Goal: Task Accomplishment & Management: Use online tool/utility

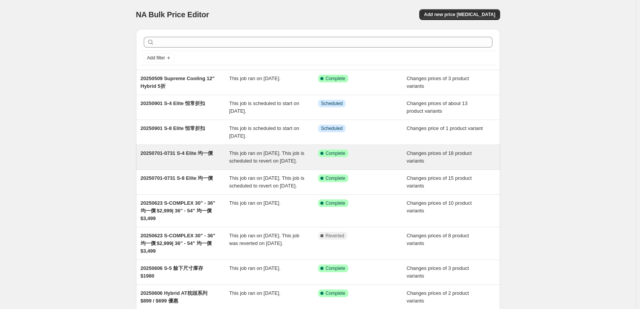
click at [260, 169] on div "20250701-0731 S-4 Elite 均一價 This job ran on 2025年7月1日. This job is scheduled to…" at bounding box center [318, 157] width 364 height 25
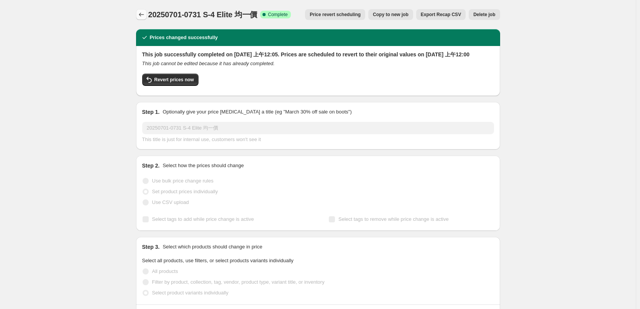
click at [141, 14] on icon "Price change jobs" at bounding box center [141, 15] width 8 height 8
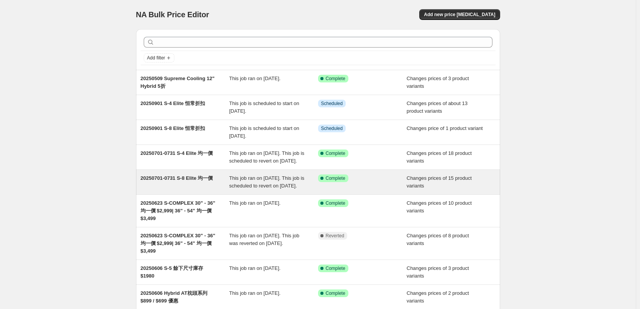
click at [188, 181] on span "20250701-0731 S-8 Elite 均一價" at bounding box center [177, 178] width 72 height 6
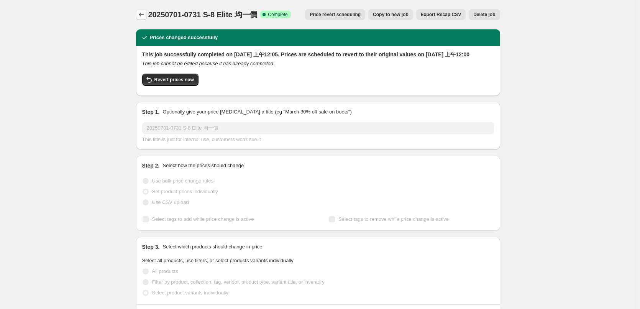
click at [147, 12] on button "Price change jobs" at bounding box center [141, 14] width 11 height 11
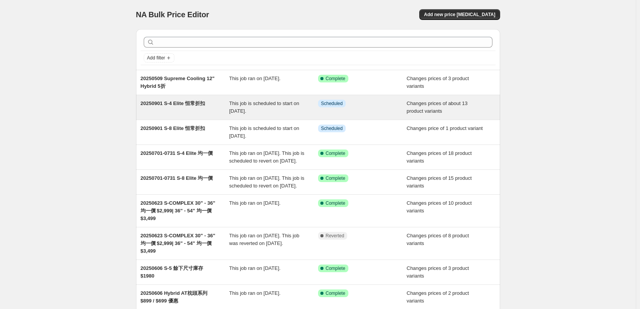
click at [274, 100] on span "This job is scheduled to start on [DATE]." at bounding box center [264, 106] width 70 height 13
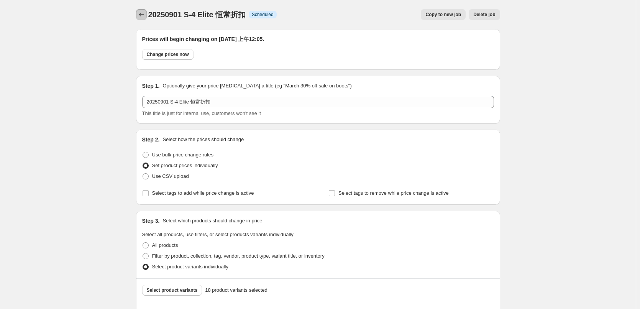
click at [143, 12] on icon "Price change jobs" at bounding box center [141, 15] width 8 height 8
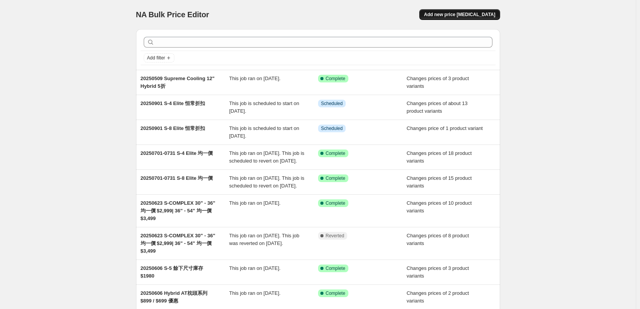
click at [455, 13] on span "Add new price [MEDICAL_DATA]" at bounding box center [459, 14] width 71 height 6
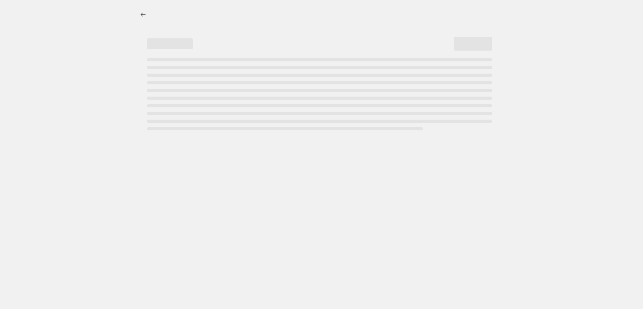
select select "percentage"
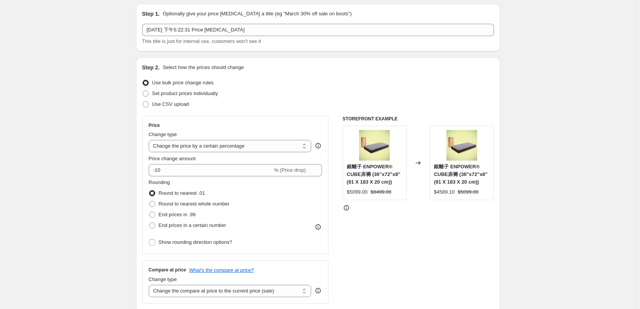
scroll to position [38, 0]
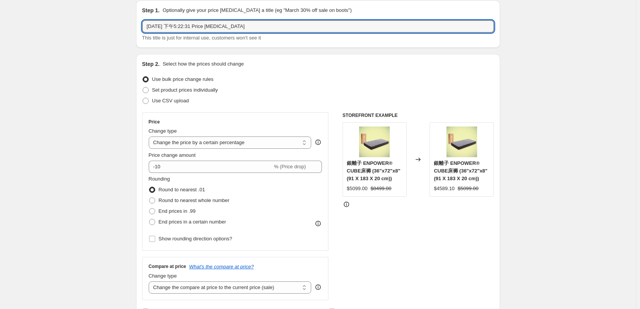
drag, startPoint x: 281, startPoint y: 15, endPoint x: 54, endPoint y: 6, distance: 226.5
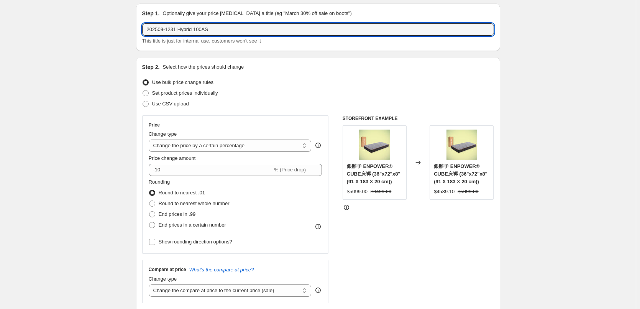
paste input "均"
paste input "一"
paste input "價"
type input "202509-1231 Hybrid 100AS 均一價"
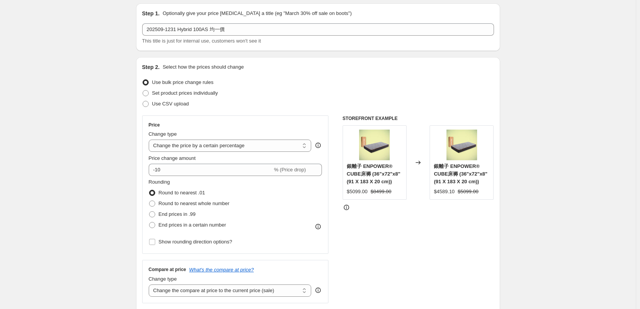
click at [178, 97] on label "Set product prices individually" at bounding box center [180, 93] width 76 height 11
click at [143, 90] on input "Set product prices individually" at bounding box center [142, 90] width 0 height 0
radio input "true"
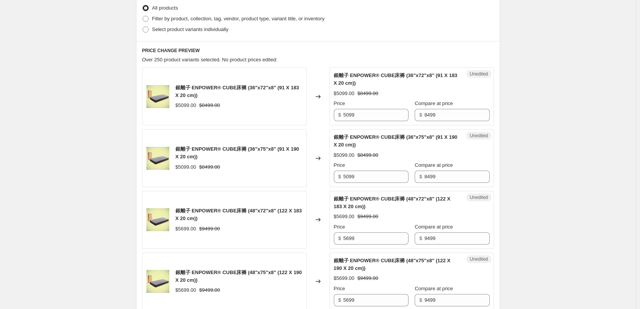
scroll to position [179, 0]
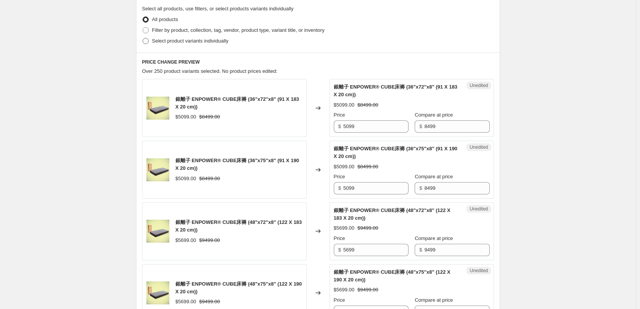
click at [199, 42] on span "Select product variants individually" at bounding box center [190, 41] width 76 height 6
click at [143, 38] on input "Select product variants individually" at bounding box center [142, 38] width 0 height 0
radio input "true"
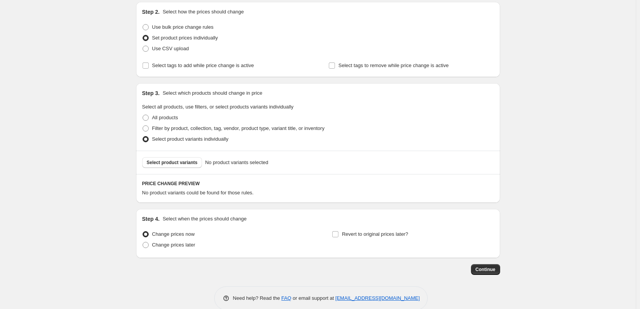
scroll to position [93, 0]
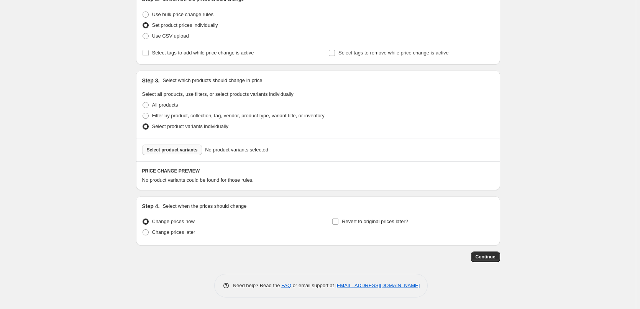
click at [184, 152] on span "Select product variants" at bounding box center [172, 150] width 51 height 6
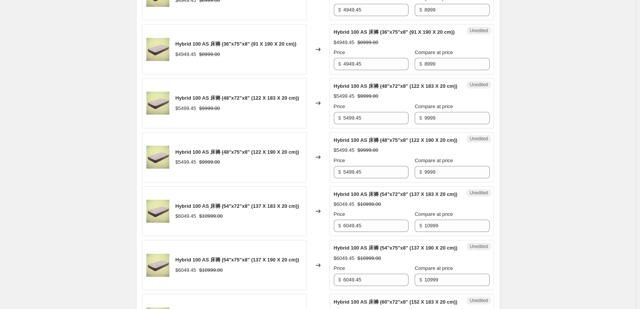
scroll to position [323, 0]
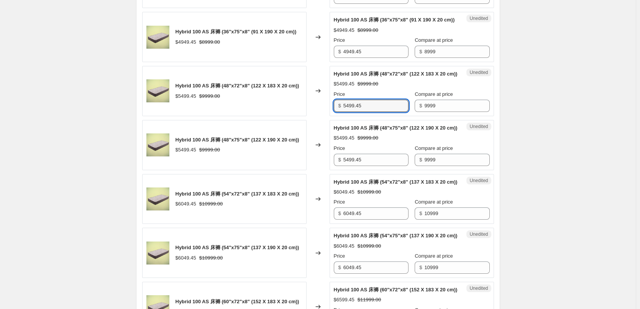
drag, startPoint x: 373, startPoint y: 127, endPoint x: 293, endPoint y: 128, distance: 80.8
click at [293, 116] on div "Hybrid 100 AS 床褥 (48"x72"x8" (122 X 183 X 20 cm)) $5499.45 $9999.00 Changed to …" at bounding box center [318, 91] width 352 height 50
type input "4999"
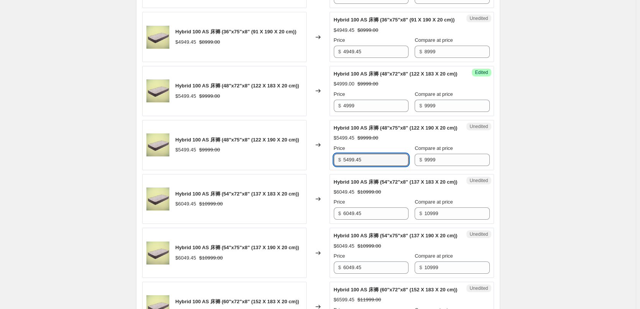
drag, startPoint x: 375, startPoint y: 191, endPoint x: 293, endPoint y: 191, distance: 81.9
click at [293, 170] on div "Hybrid 100 AS 床褥 (48"x75"x8" (122 X 190 X 20 cm)) $5499.45 $9999.00 Changed to …" at bounding box center [318, 145] width 352 height 50
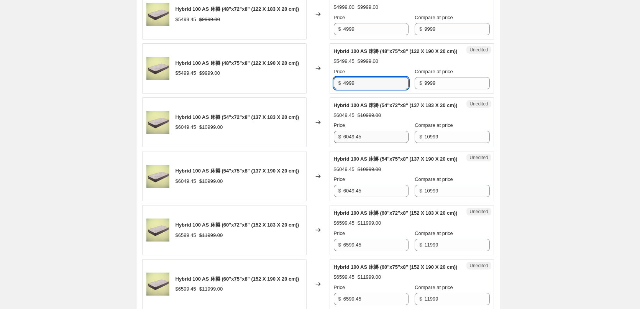
type input "4999"
click at [376, 143] on input "6049.45" at bounding box center [375, 137] width 65 height 12
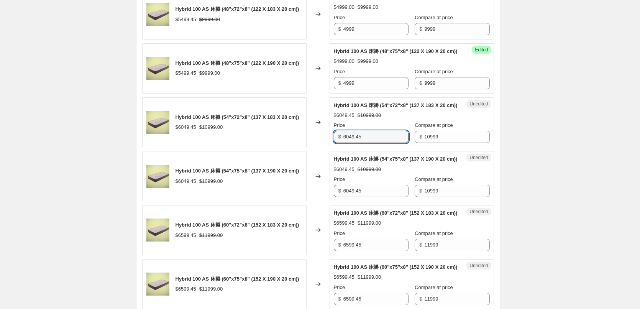
drag, startPoint x: 364, startPoint y: 176, endPoint x: 275, endPoint y: 176, distance: 89.6
click at [275, 147] on div "Hybrid 100 AS 床褥 (54"x72"x8" (137 X 183 X 20 cm)) $6049.45 $10999.00 Changed to…" at bounding box center [318, 122] width 352 height 50
type input "5499"
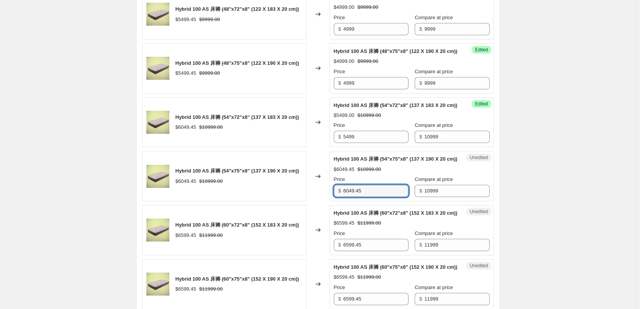
drag, startPoint x: 373, startPoint y: 237, endPoint x: 299, endPoint y: 236, distance: 74.3
click at [299, 201] on div "Hybrid 100 AS 床褥 (54"x75"x8" (137 X 190 X 20 cm)) $6049.45 $10999.00 Changed to…" at bounding box center [318, 176] width 352 height 50
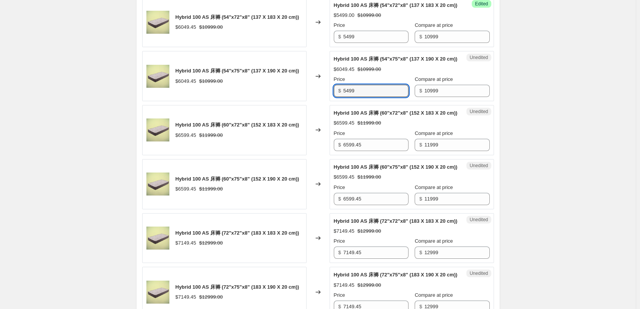
scroll to position [515, 0]
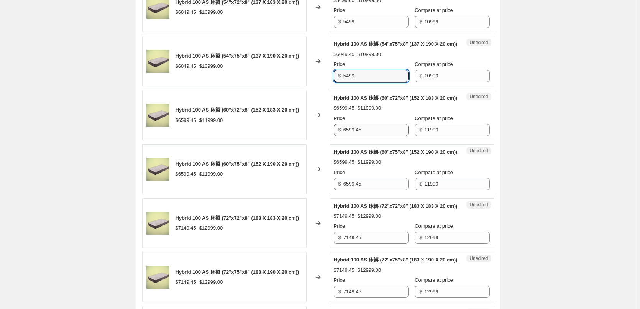
type input "5499"
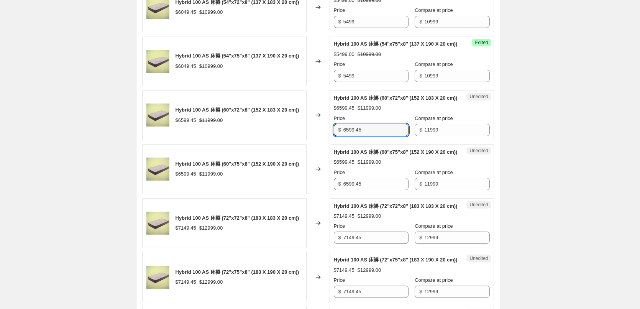
drag, startPoint x: 377, startPoint y: 183, endPoint x: 272, endPoint y: 185, distance: 105.3
click at [272, 140] on div "Hybrid 100 AS 床褥 (60"x72"x8" (152 X 183 X 20 cm)) $6599.45 $11999.00 Changed to…" at bounding box center [318, 115] width 352 height 50
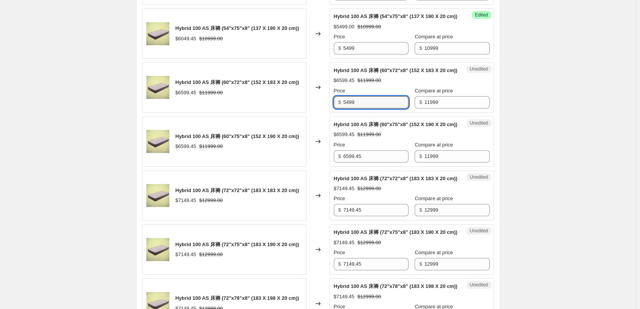
scroll to position [591, 0]
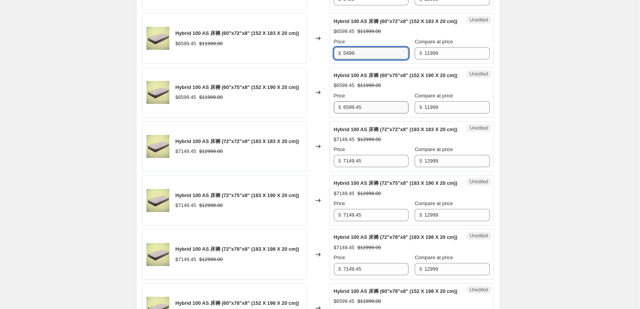
type input "5499"
click at [387, 113] on input "6599.45" at bounding box center [375, 107] width 65 height 12
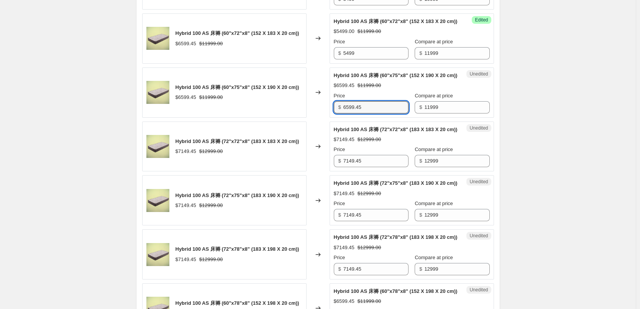
drag, startPoint x: 391, startPoint y: 170, endPoint x: 278, endPoint y: 172, distance: 113.0
click at [278, 118] on div "Hybrid 100 AS 床褥 (60"x75"x8" (152 X 190 X 20 cm)) $6599.45 $11999.00 Changed to…" at bounding box center [318, 92] width 352 height 50
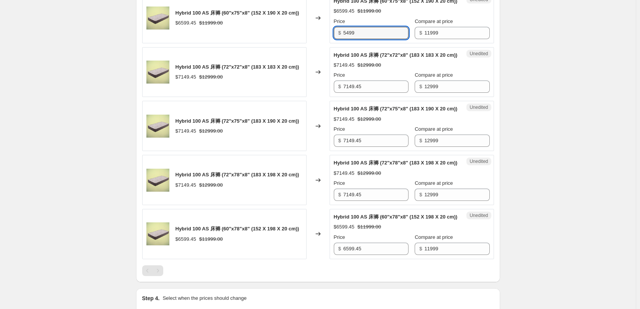
scroll to position [668, 0]
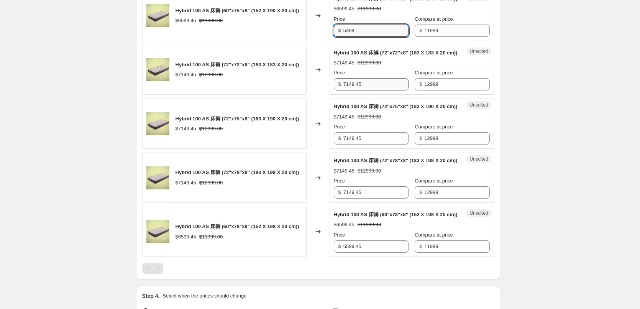
type input "5499"
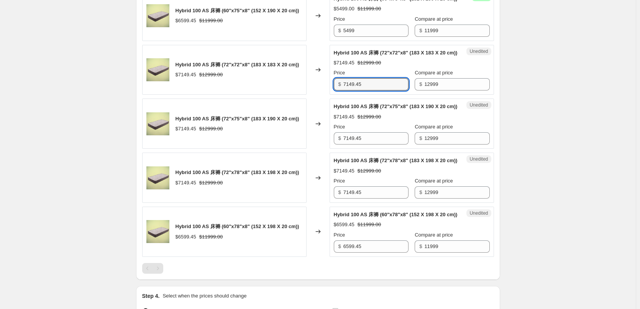
drag, startPoint x: 372, startPoint y: 153, endPoint x: 277, endPoint y: 157, distance: 95.1
click at [281, 95] on div "Hybrid 100 AS 床褥 (72"x72"x8" (183 X 183 X 20 cm)) $7149.45 $12999.00 Changed to…" at bounding box center [318, 70] width 352 height 50
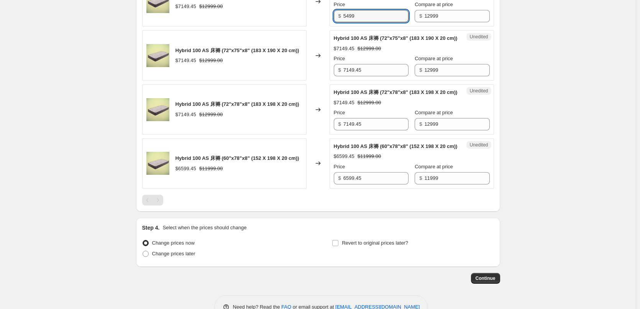
scroll to position [744, 0]
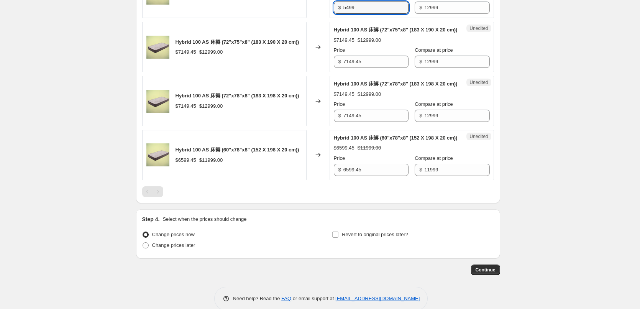
type input "5499"
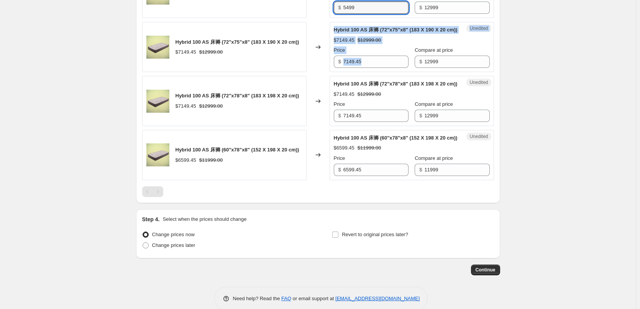
drag, startPoint x: 377, startPoint y: 146, endPoint x: 285, endPoint y: 146, distance: 91.5
click at [285, 72] on div "Hybrid 100 AS 床褥 (72"x75"x8" (183 X 190 X 20 cm)) $7149.45 $12999.00 Changed to…" at bounding box center [318, 47] width 352 height 50
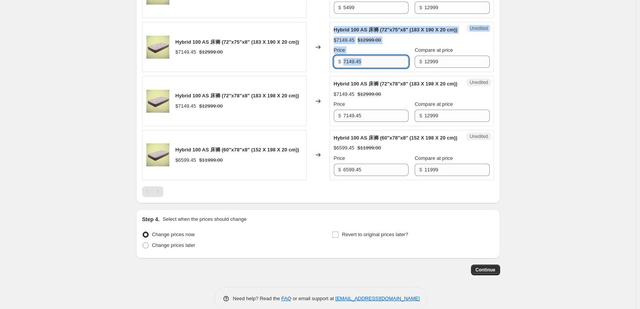
click at [388, 68] on input "7149.45" at bounding box center [375, 62] width 65 height 12
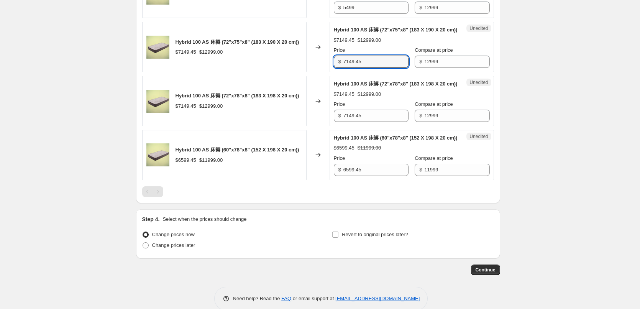
drag, startPoint x: 373, startPoint y: 139, endPoint x: 317, endPoint y: 137, distance: 55.5
click at [317, 72] on div "Hybrid 100 AS 床褥 (72"x75"x8" (183 X 190 X 20 cm)) $7149.45 $12999.00 Changed to…" at bounding box center [318, 47] width 352 height 50
type input "5499"
click at [369, 122] on input "7149.45" at bounding box center [375, 116] width 65 height 12
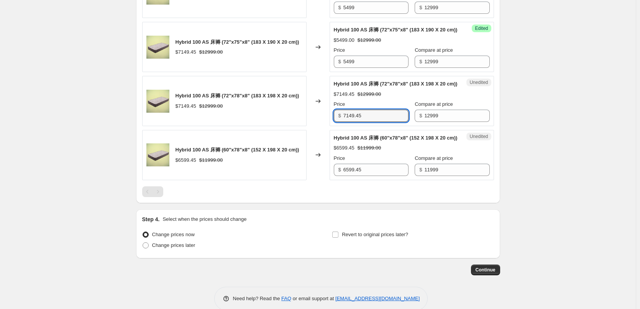
drag, startPoint x: 380, startPoint y: 200, endPoint x: 276, endPoint y: 198, distance: 104.2
click at [276, 126] on div "Hybrid 100 AS 床褥 (72"x78"x8" (183 X 198 X 20 cm)) $7149.45 $12999.00 Changed to…" at bounding box center [318, 101] width 352 height 50
type input "5499"
click at [364, 176] on input "6599.45" at bounding box center [375, 170] width 65 height 12
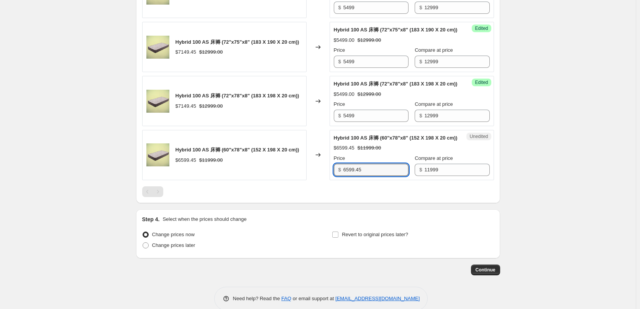
click at [321, 180] on div "Hybrid 100 AS 床褥 (60"x78"x8" (152 X 198 X 20 cm)) $6599.45 $11999.00 Changed to…" at bounding box center [318, 155] width 352 height 50
type input "5499"
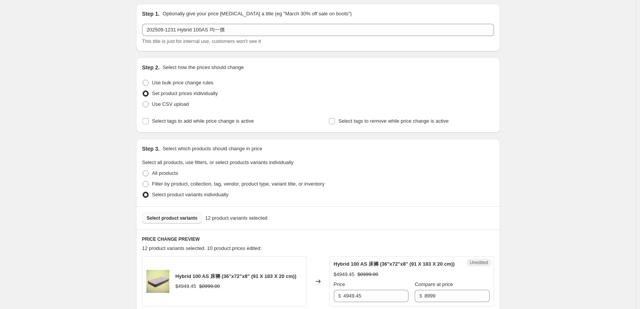
scroll to position [0, 0]
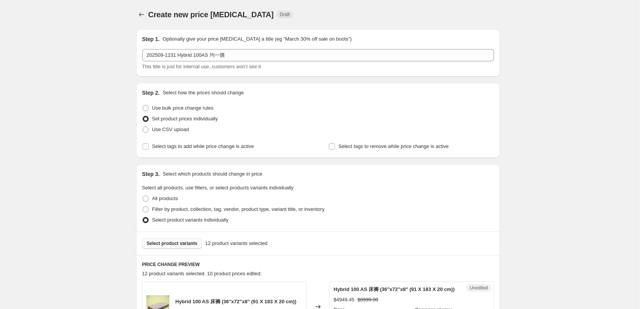
click at [280, 13] on span "Draft" at bounding box center [285, 14] width 10 height 6
click at [280, 14] on span "Draft" at bounding box center [285, 14] width 10 height 6
click at [276, 13] on span "Draft" at bounding box center [284, 15] width 16 height 8
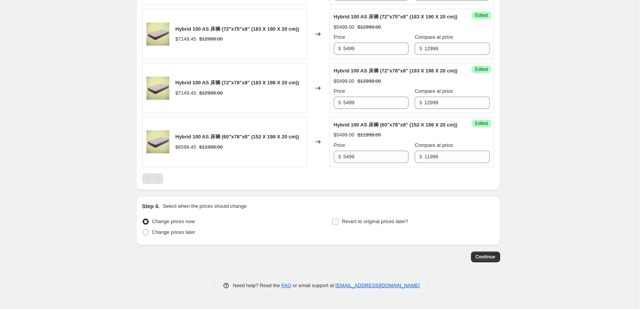
scroll to position [849, 0]
click at [184, 226] on label "Change prices now" at bounding box center [168, 221] width 52 height 11
click at [143, 219] on input "Change prices now" at bounding box center [142, 218] width 0 height 0
click at [169, 233] on span "Change prices later" at bounding box center [173, 232] width 43 height 6
click at [143, 229] on input "Change prices later" at bounding box center [142, 229] width 0 height 0
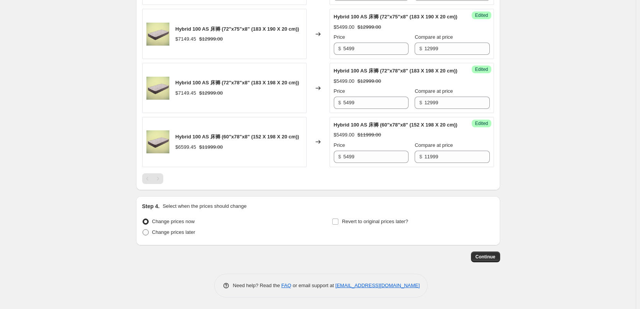
radio input "true"
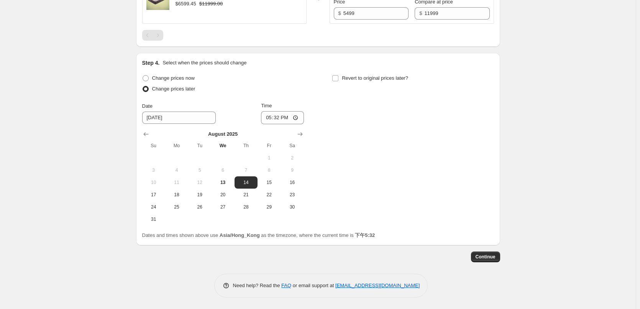
scroll to position [993, 0]
click at [301, 134] on icon "Show next month, September 2025" at bounding box center [299, 134] width 5 height 4
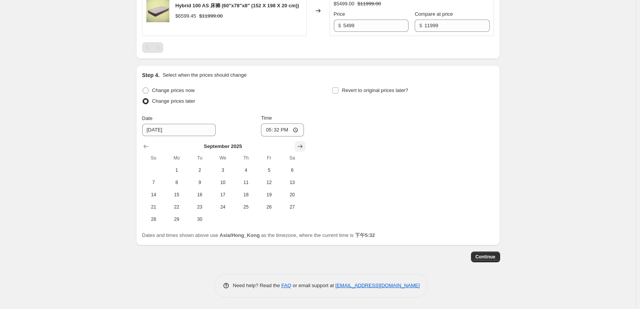
scroll to position [980, 0]
click at [184, 173] on span "1" at bounding box center [176, 170] width 17 height 6
type input "[DATE]"
click at [281, 129] on input "17:32" at bounding box center [282, 129] width 43 height 13
click at [288, 129] on input "00:32" at bounding box center [282, 129] width 43 height 13
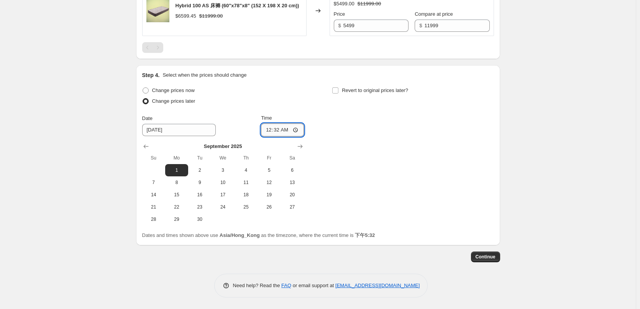
type input "00:00"
click at [365, 151] on div "Change prices now Change prices later Date [DATE] Time 00:00 [DATE] Su Mo Tu We…" at bounding box center [318, 155] width 352 height 140
click at [355, 195] on div "Change prices now Change prices later Date [DATE] Time 00:00 [DATE] Su Mo Tu We…" at bounding box center [318, 155] width 352 height 140
click at [293, 208] on span "27" at bounding box center [291, 207] width 17 height 6
click at [175, 166] on button "1" at bounding box center [176, 170] width 23 height 12
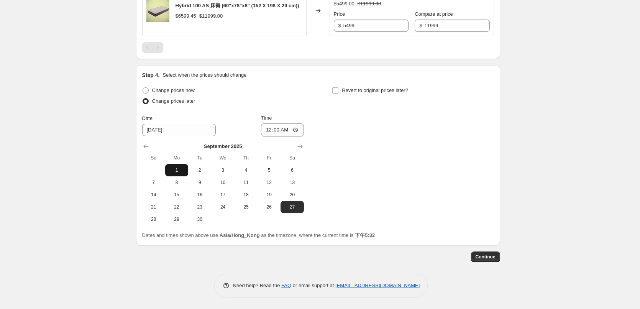
type input "[DATE]"
click at [366, 111] on div "Change prices now Change prices later Date [DATE] Time 00:00 [DATE] Su Mo Tu We…" at bounding box center [318, 155] width 352 height 140
click at [344, 88] on span "Revert to original prices later?" at bounding box center [375, 90] width 66 height 6
click at [338, 88] on input "Revert to original prices later?" at bounding box center [335, 90] width 6 height 6
checkbox input "true"
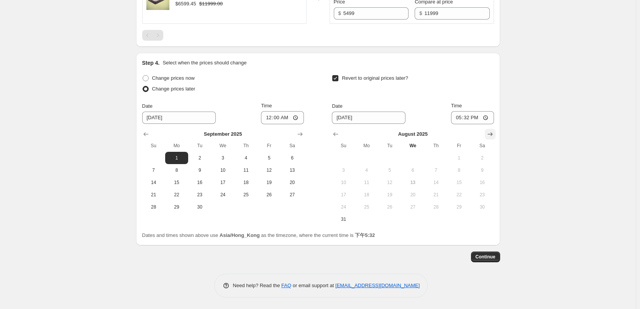
click at [490, 136] on icon "Show next month, September 2025" at bounding box center [489, 134] width 5 height 4
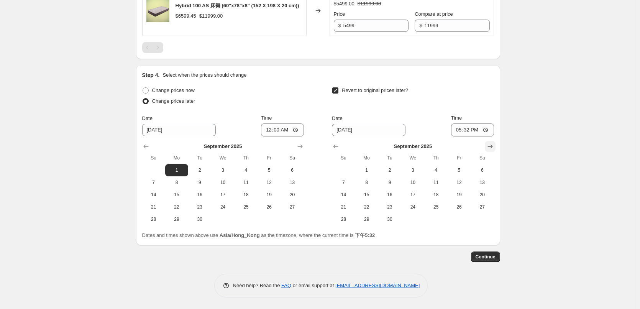
click at [490, 146] on icon "Show next month, October 2025" at bounding box center [489, 146] width 5 height 4
click at [490, 146] on icon "Show next month, November 2025" at bounding box center [489, 146] width 5 height 4
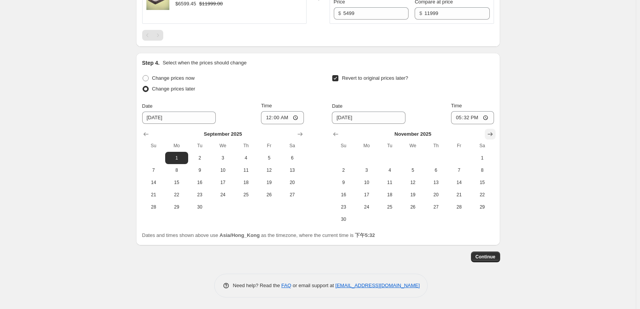
click at [490, 136] on icon "Show next month, December 2025" at bounding box center [489, 134] width 5 height 4
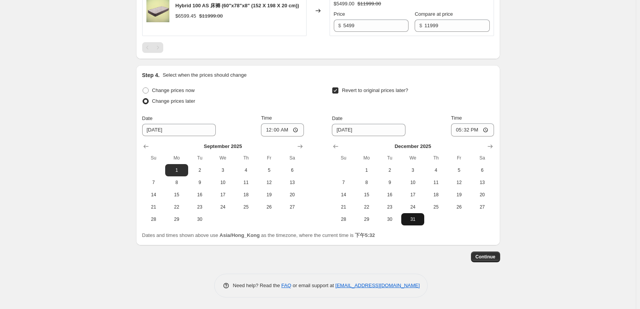
click at [417, 221] on span "31" at bounding box center [412, 219] width 17 height 6
click at [493, 148] on icon "Show next month, January 2026" at bounding box center [490, 146] width 8 height 8
click at [437, 165] on button "1" at bounding box center [435, 170] width 23 height 12
type input "[DATE]"
click at [472, 129] on input "17:32" at bounding box center [472, 129] width 43 height 13
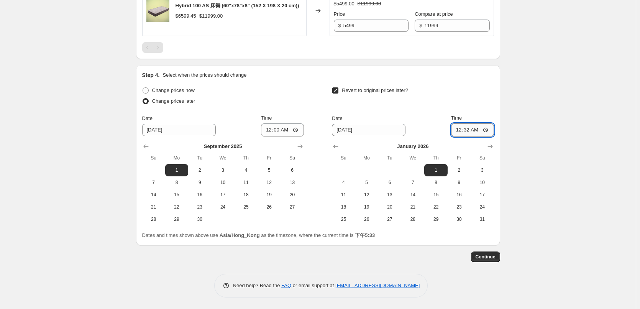
type input "00:00"
click at [490, 255] on span "Continue" at bounding box center [485, 257] width 20 height 6
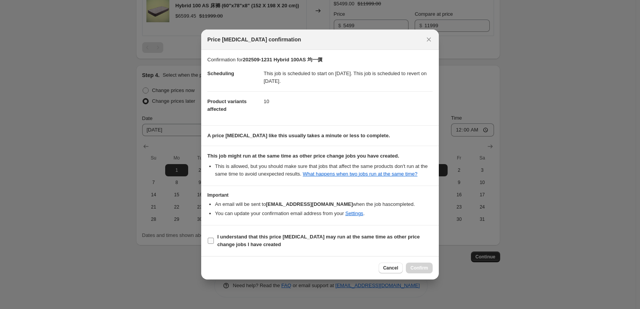
click at [208, 240] on input "I understand that this price [MEDICAL_DATA] may run at the same time as other p…" at bounding box center [211, 240] width 6 height 6
checkbox input "true"
click at [424, 269] on span "Confirm" at bounding box center [419, 268] width 18 height 6
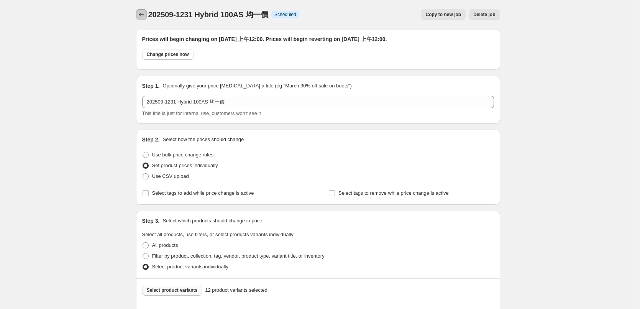
click at [141, 15] on icon "Price change jobs" at bounding box center [141, 15] width 5 height 4
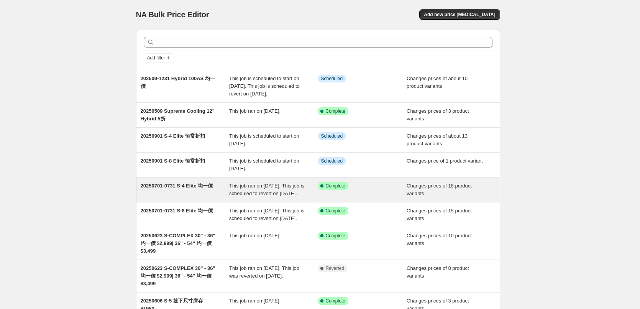
click at [187, 188] on span "20250701-0731 S-4 Elite 均一價" at bounding box center [177, 186] width 72 height 6
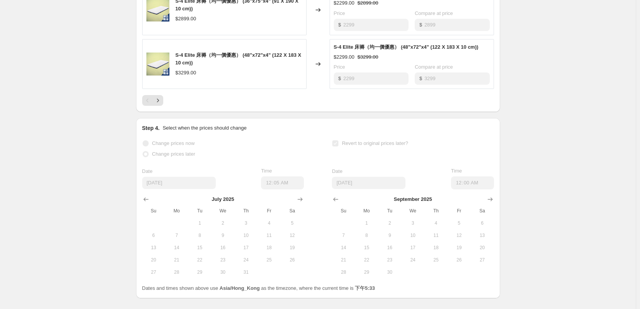
scroll to position [536, 0]
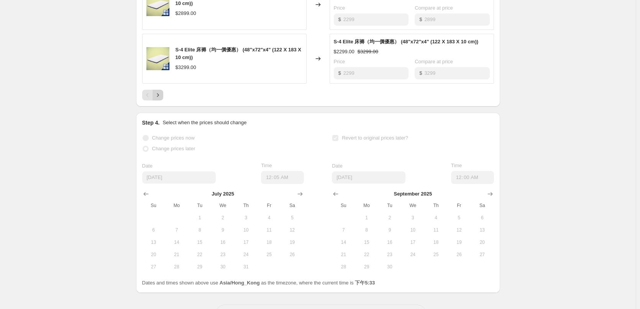
click at [159, 99] on icon "Next" at bounding box center [158, 95] width 8 height 8
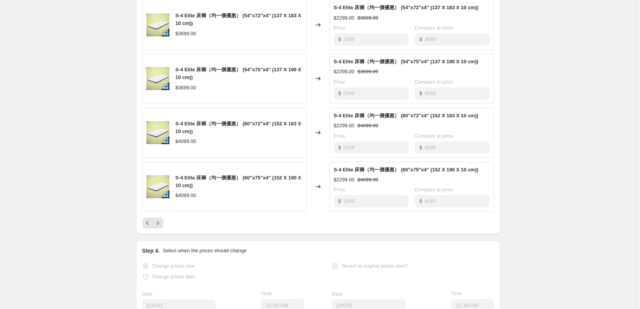
scroll to position [421, 0]
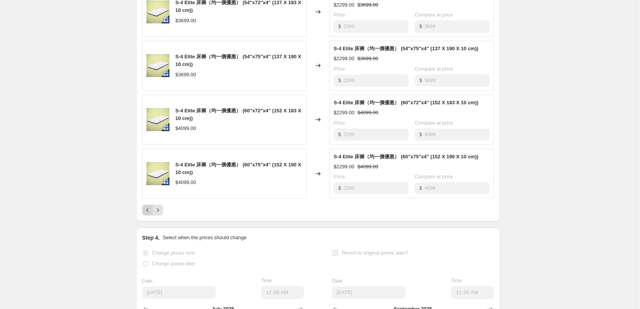
click at [149, 215] on button "Previous" at bounding box center [147, 209] width 11 height 11
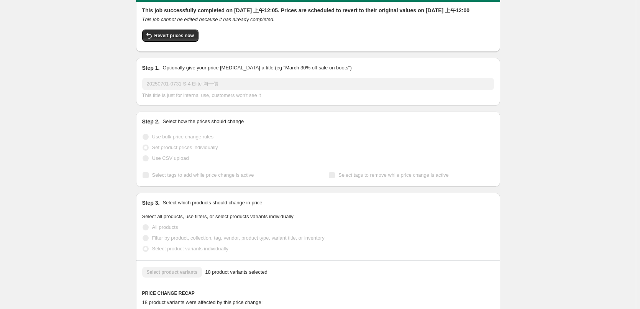
scroll to position [0, 0]
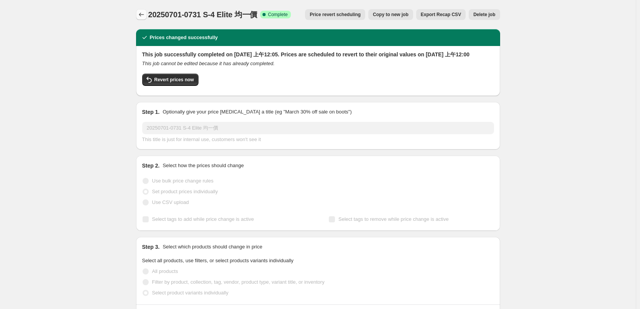
click at [143, 15] on icon "Price change jobs" at bounding box center [141, 15] width 8 height 8
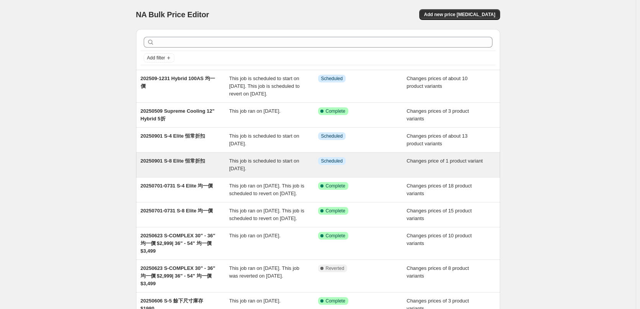
click at [182, 164] on span "20250901 S-8 Elite 恒常折扣" at bounding box center [173, 161] width 64 height 6
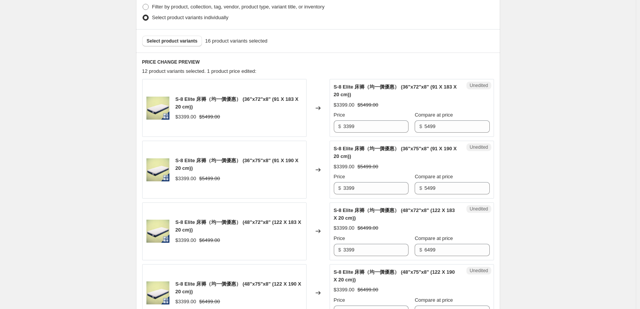
scroll to position [268, 0]
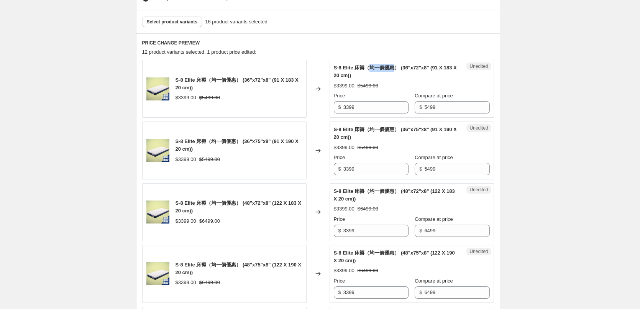
drag, startPoint x: 372, startPoint y: 67, endPoint x: 395, endPoint y: 67, distance: 22.6
click at [395, 67] on span "S-8 Elite 床褥（均一價優惠） (36"x72"x8" (91 X 183 X 20 cm))" at bounding box center [395, 71] width 123 height 13
click at [383, 67] on span "S-8 Elite 床褥（均一價優惠） (36"x72"x8" (91 X 183 X 20 cm))" at bounding box center [395, 71] width 123 height 13
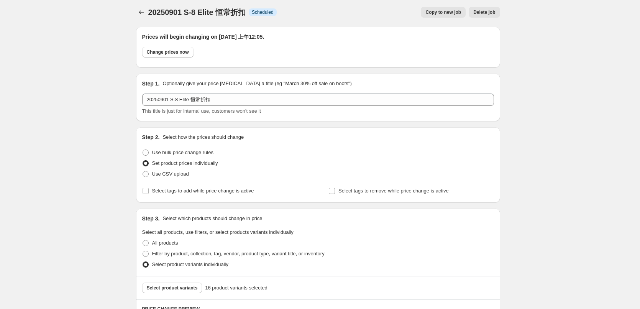
scroll to position [0, 0]
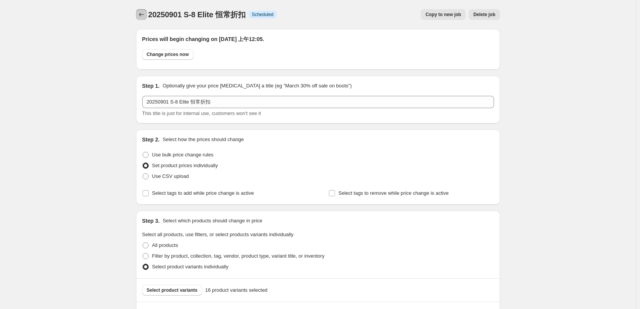
click at [142, 13] on icon "Price change jobs" at bounding box center [141, 15] width 8 height 8
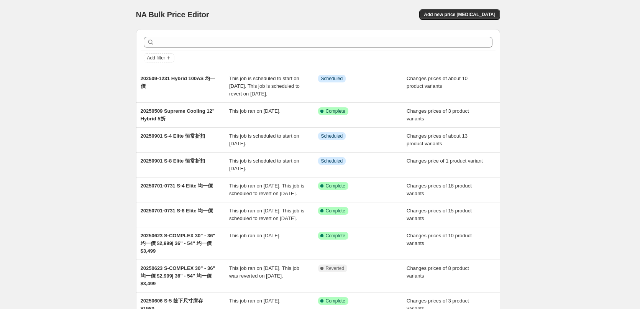
click at [90, 106] on div "NA Bulk Price Editor. This page is ready NA Bulk Price Editor Add new price [ME…" at bounding box center [317, 208] width 635 height 417
